Goal: Find contact information: Find contact information

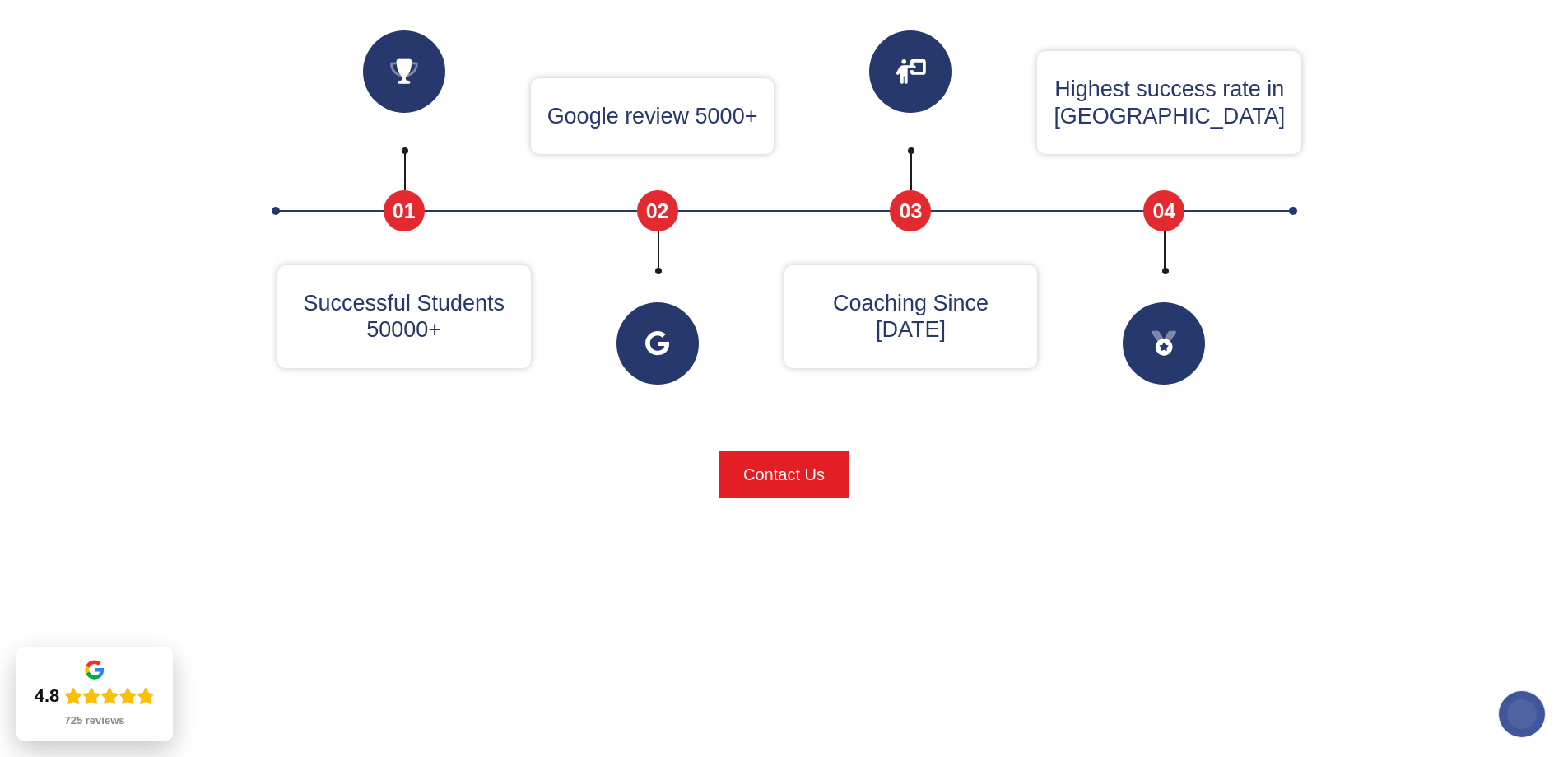
scroll to position [813, 0]
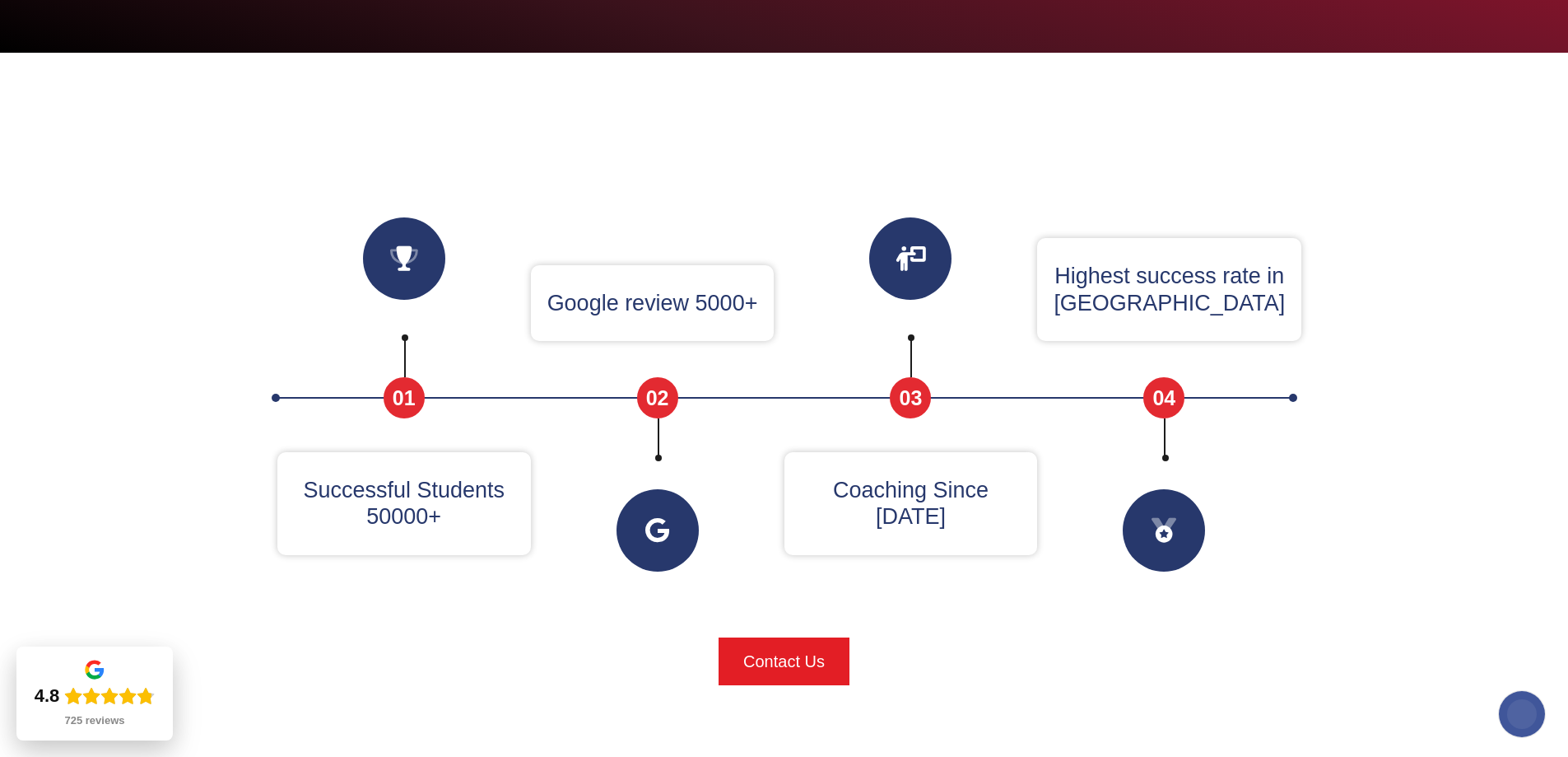
scroll to position [659, 0]
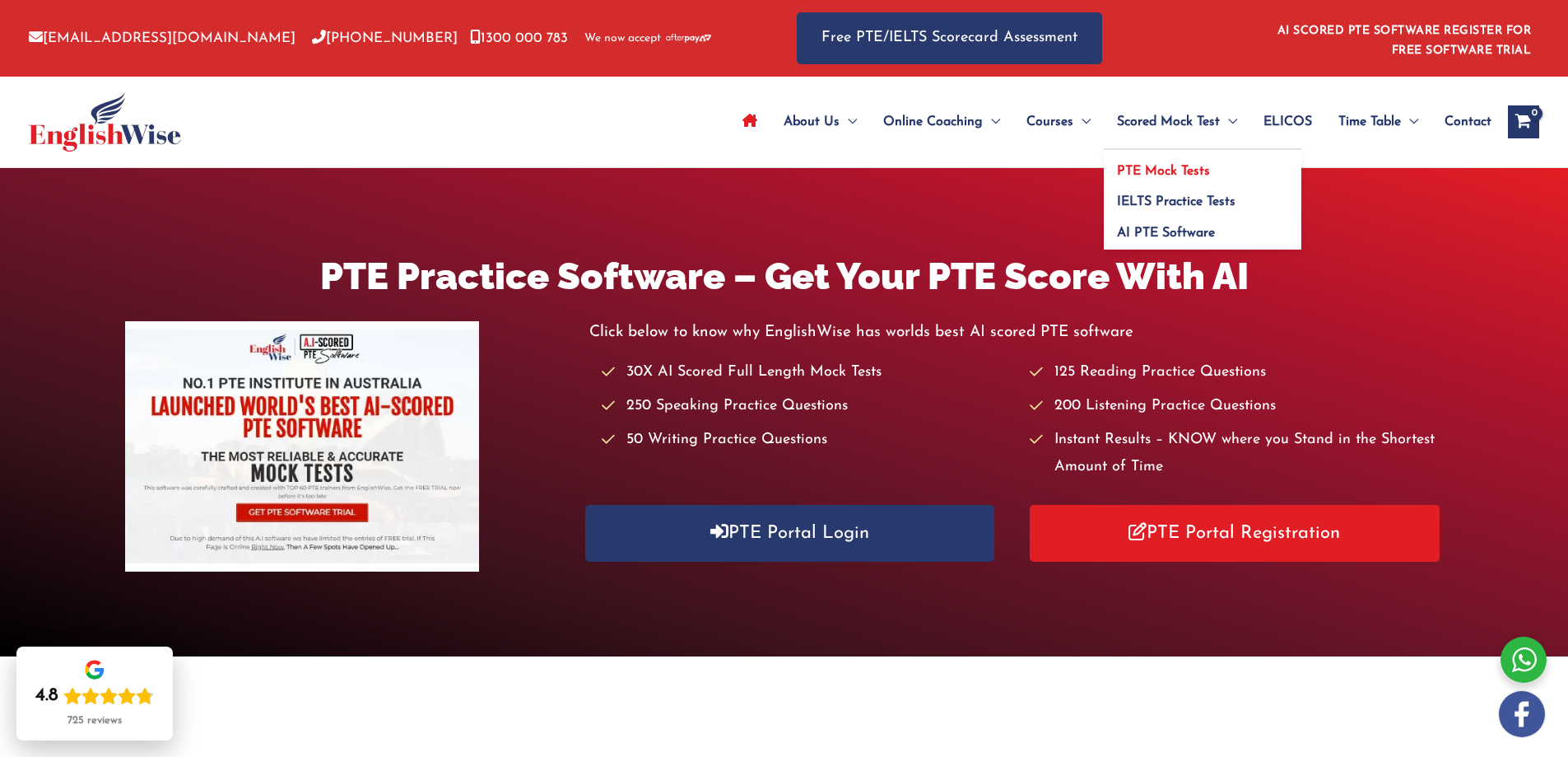
click at [1190, 169] on span "PTE Mock Tests" at bounding box center [1163, 171] width 93 height 13
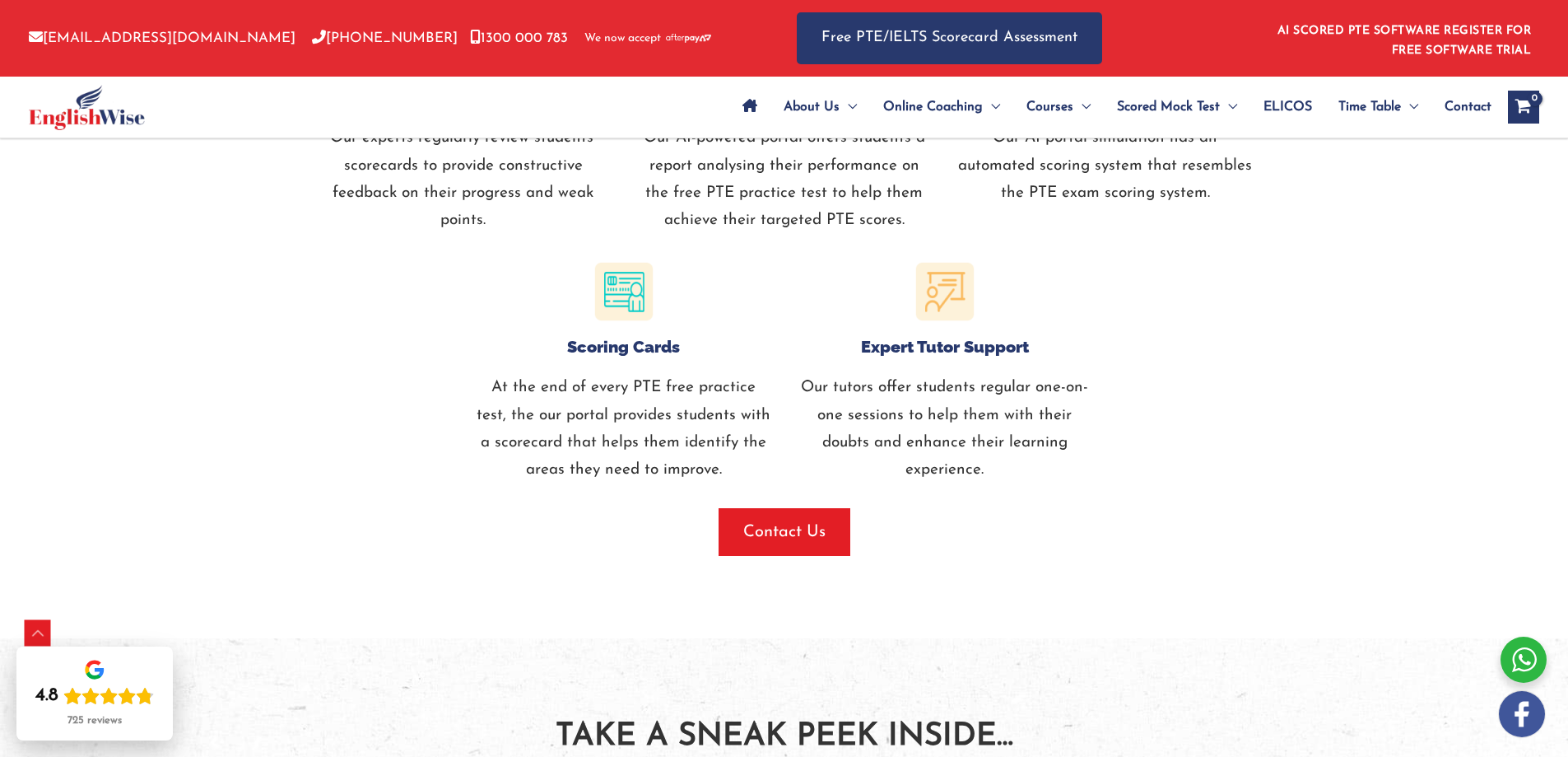
scroll to position [2081, 0]
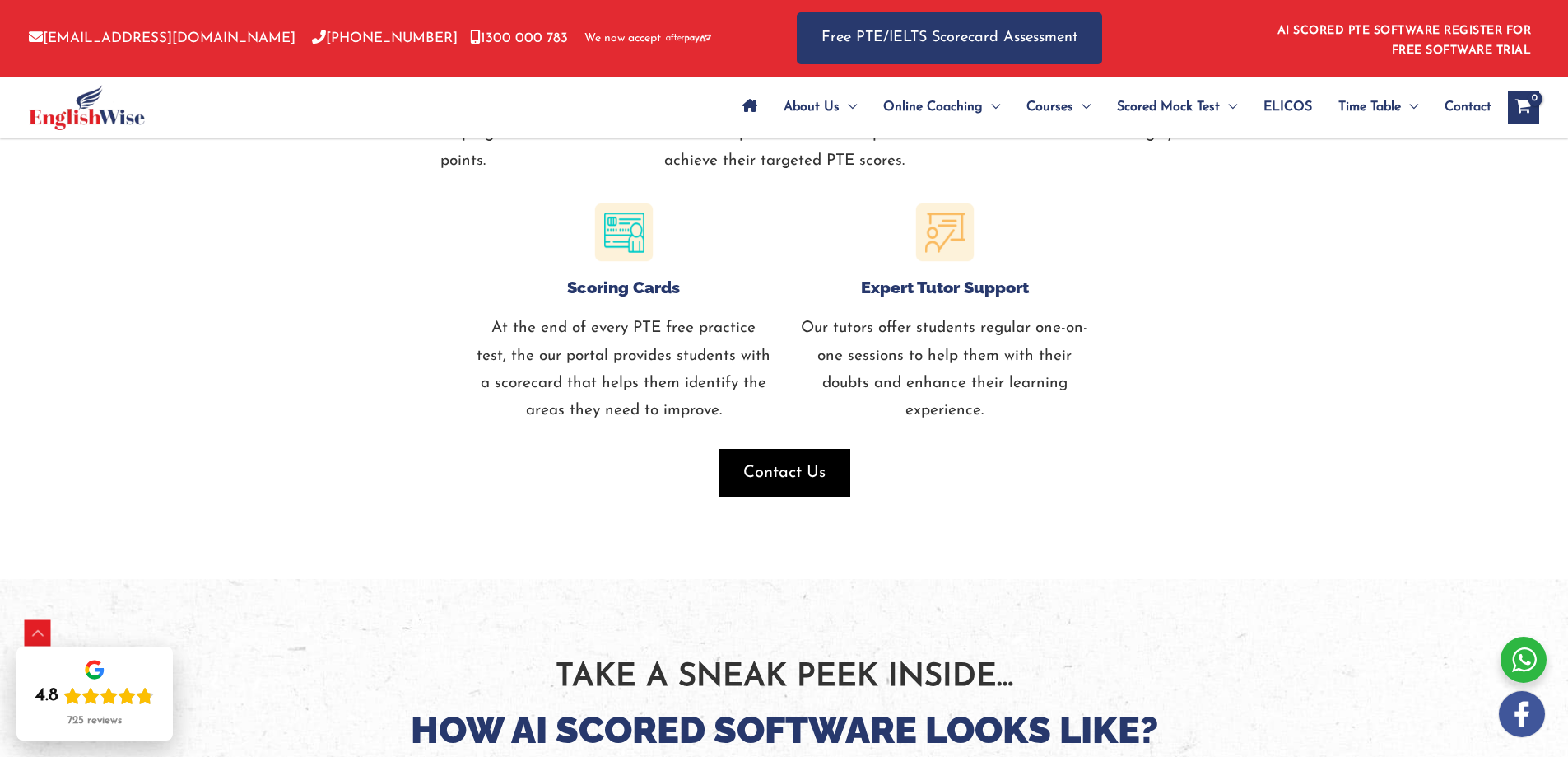
click at [796, 464] on span "Contact Us" at bounding box center [784, 473] width 82 height 23
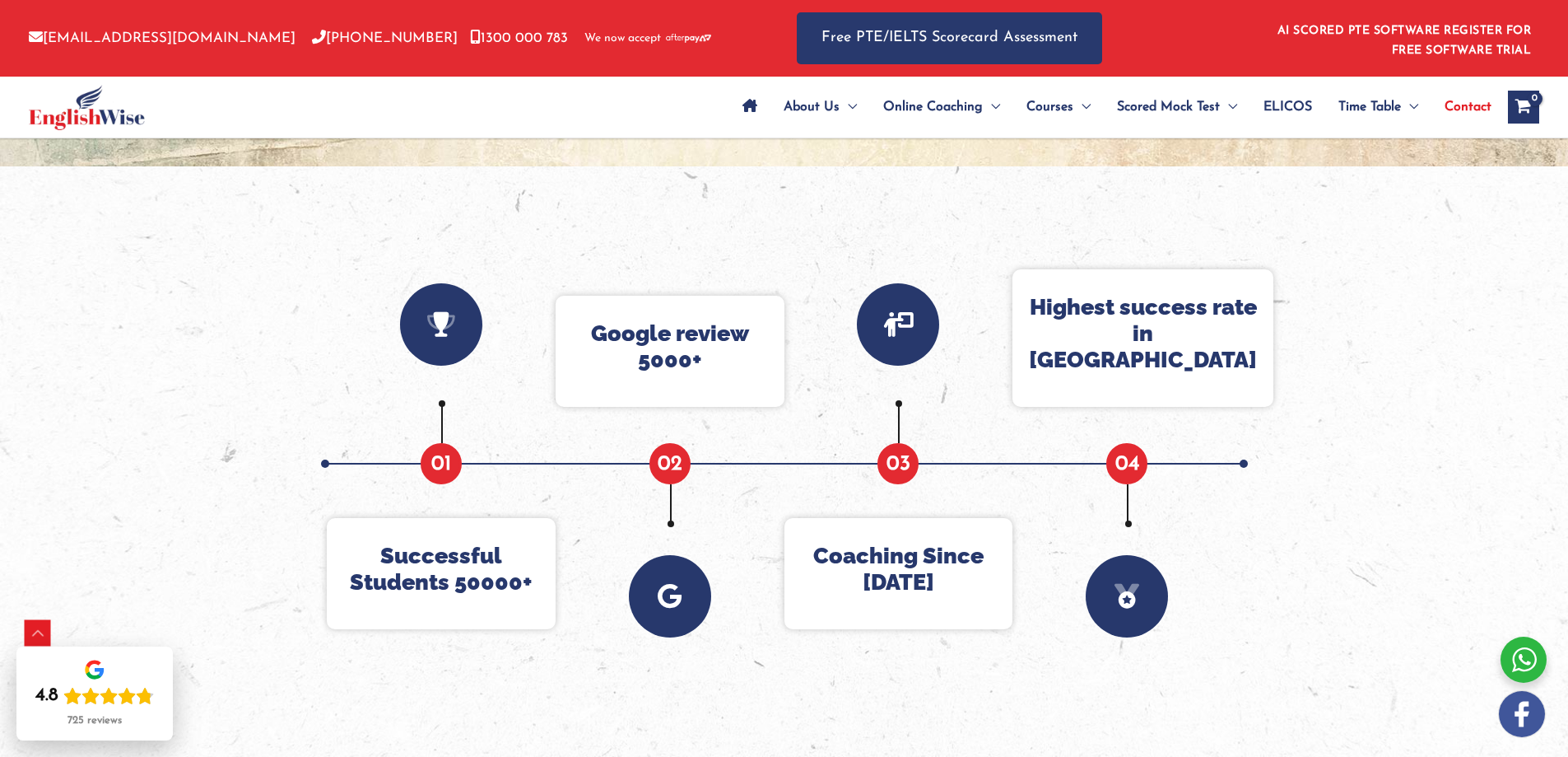
scroll to position [766, 0]
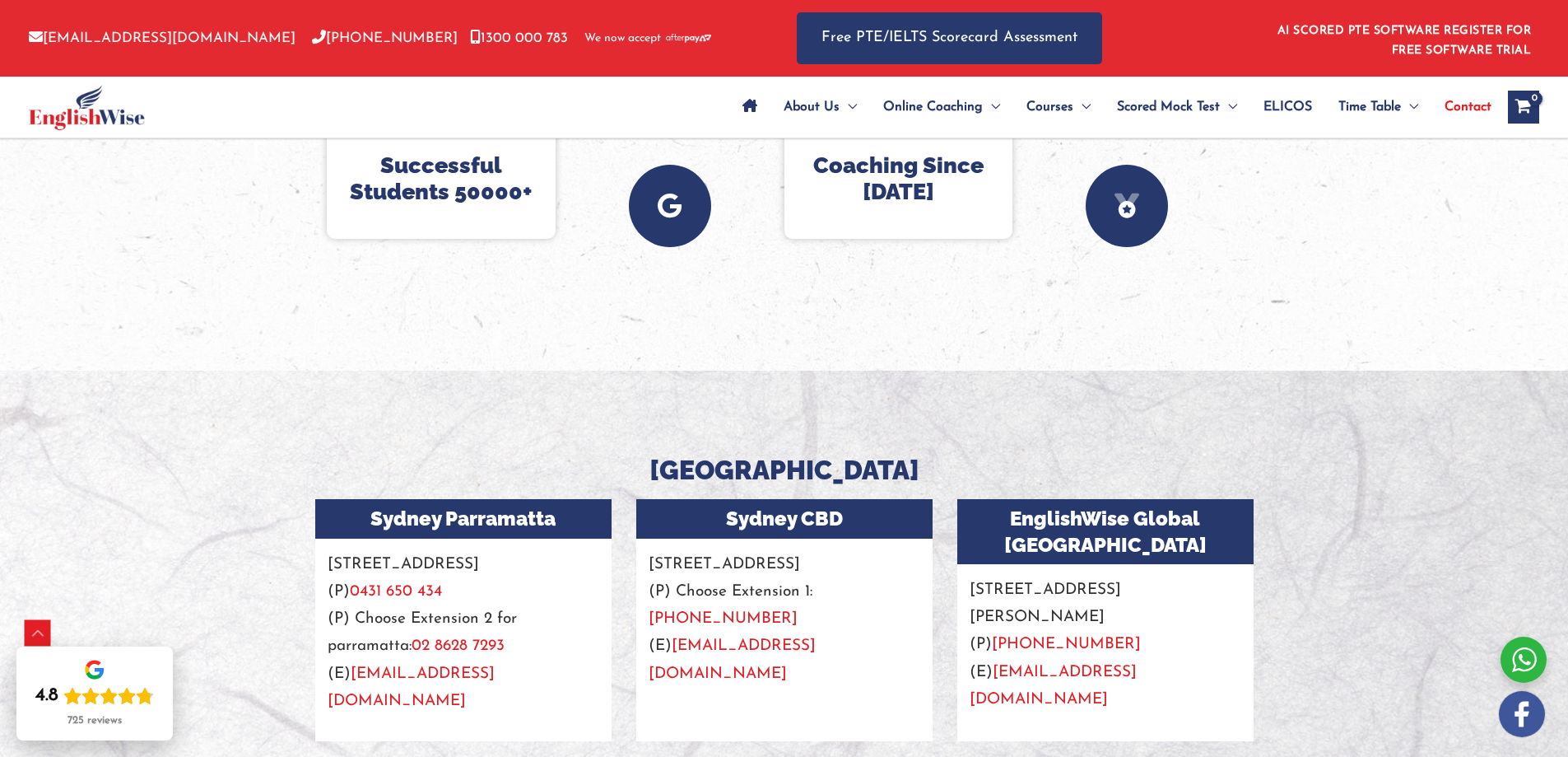
drag, startPoint x: 1580, startPoint y: 69, endPoint x: 1580, endPoint y: 249, distance: 180.0
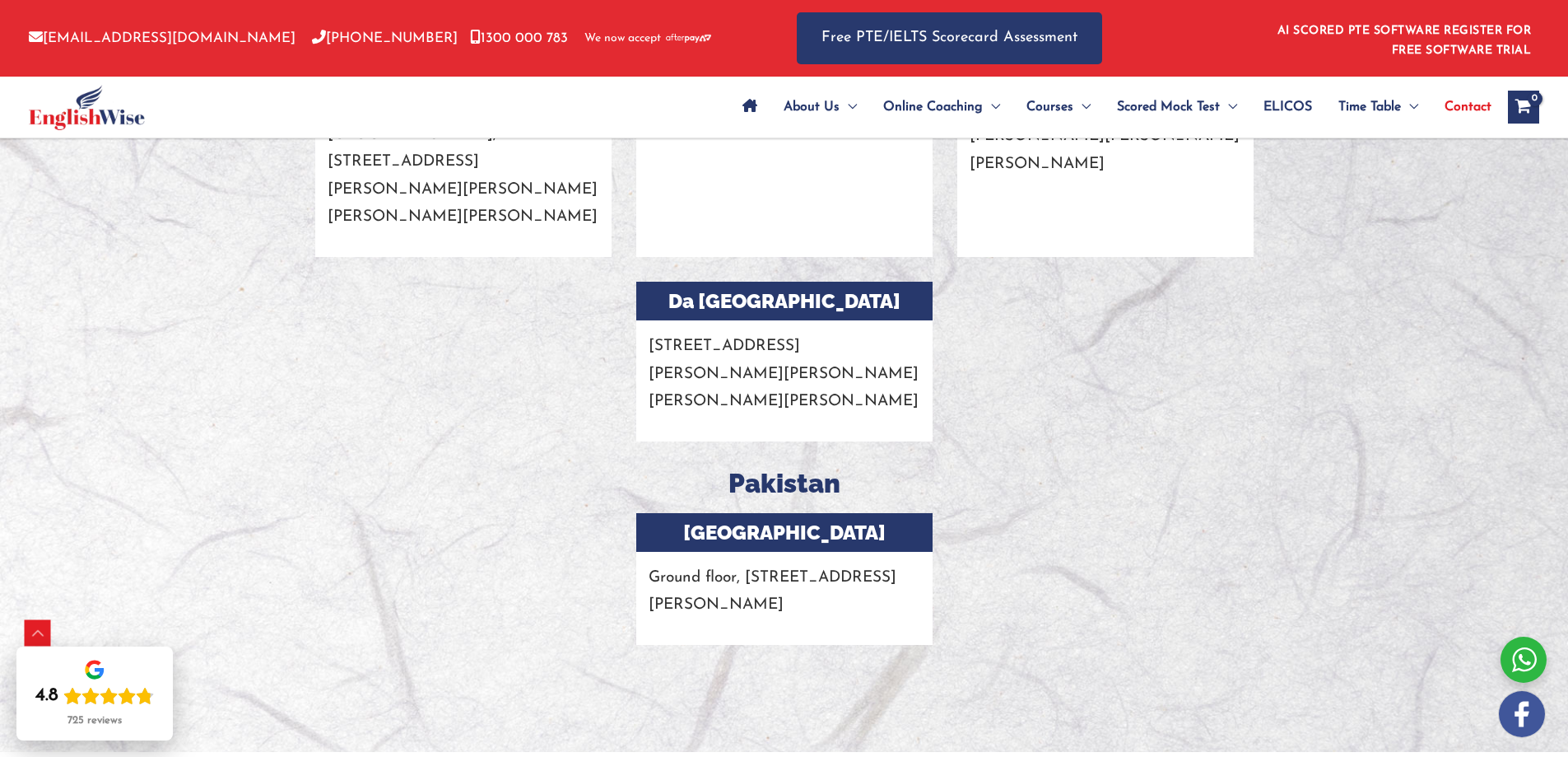
scroll to position [3026, 0]
